Goal: Find specific fact: Find specific fact

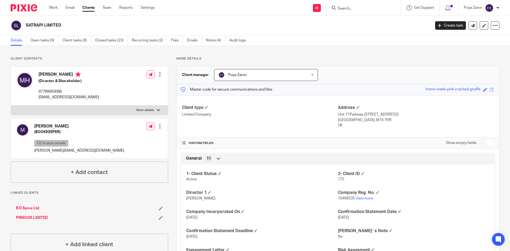
click at [360, 10] on input "Search" at bounding box center [361, 8] width 48 height 5
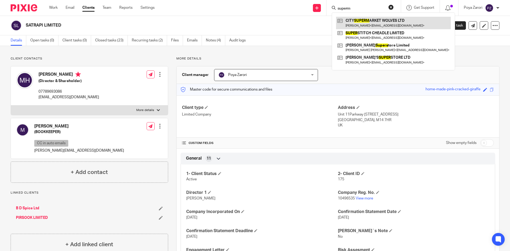
type input "superm"
click at [370, 21] on link at bounding box center [393, 23] width 115 height 12
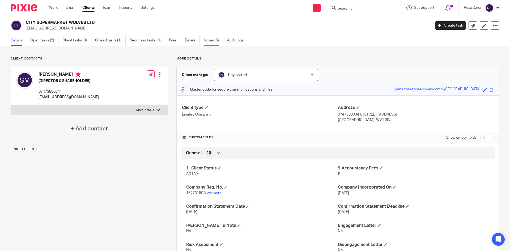
click at [217, 40] on link "Notes (5)" at bounding box center [213, 40] width 19 height 10
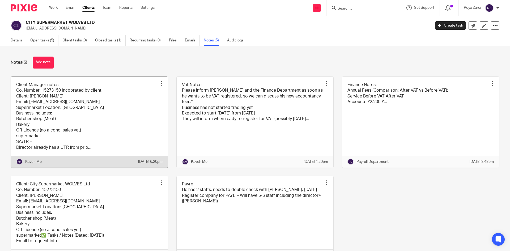
click at [132, 120] on link at bounding box center [89, 122] width 157 height 91
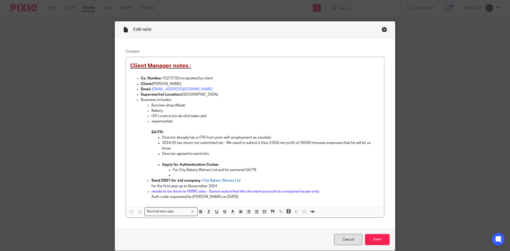
click at [350, 243] on link "Cancel" at bounding box center [348, 239] width 28 height 11
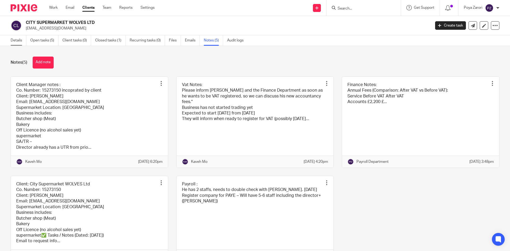
click at [14, 39] on link "Details" at bounding box center [19, 40] width 16 height 10
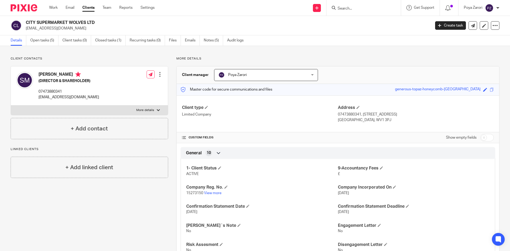
click at [149, 109] on p "More details" at bounding box center [145, 110] width 18 height 4
click at [11, 106] on input "More details" at bounding box center [11, 105] width 0 height 0
checkbox input "true"
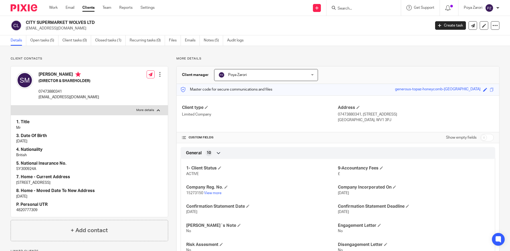
click at [351, 9] on input "Search" at bounding box center [361, 8] width 48 height 5
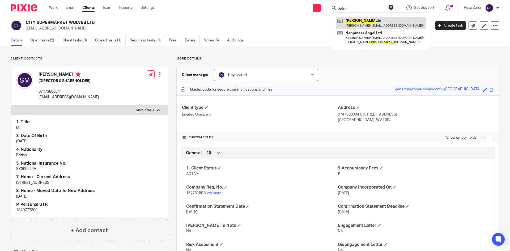
type input "balsini"
click at [352, 25] on link at bounding box center [381, 23] width 90 height 12
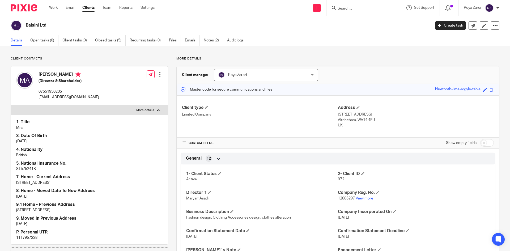
click at [23, 234] on h4 "P. Personal UTR" at bounding box center [89, 233] width 146 height 6
click at [23, 237] on p "1117957228" at bounding box center [89, 237] width 146 height 5
click at [22, 237] on p "1117957228" at bounding box center [89, 237] width 146 height 5
copy p "1117957228"
click at [362, 199] on link "View more" at bounding box center [365, 199] width 18 height 4
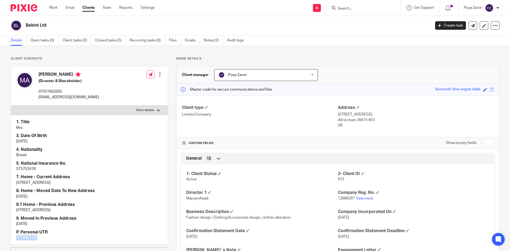
click at [488, 140] on input "checkbox" at bounding box center [487, 142] width 14 height 7
checkbox input "true"
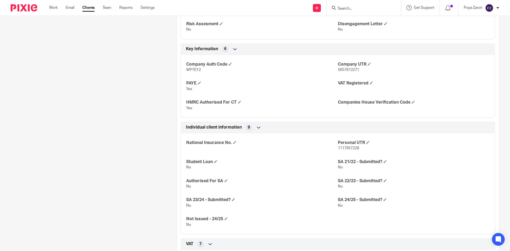
scroll to position [345, 0]
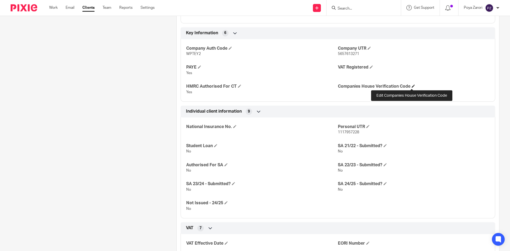
click at [412, 87] on span at bounding box center [413, 86] width 3 height 3
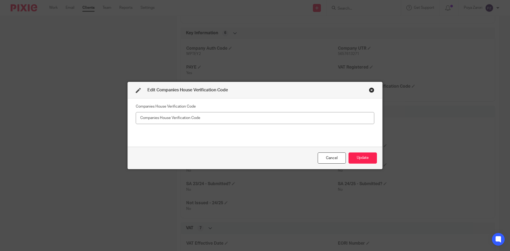
click at [158, 119] on input "text" at bounding box center [255, 118] width 239 height 12
click at [155, 117] on input "text" at bounding box center [255, 118] width 239 height 12
type input "X9W-LTY2-2223"
click at [371, 160] on button "Update" at bounding box center [363, 158] width 28 height 11
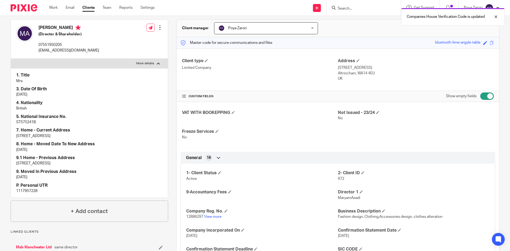
scroll to position [0, 0]
